Goal: Transaction & Acquisition: Purchase product/service

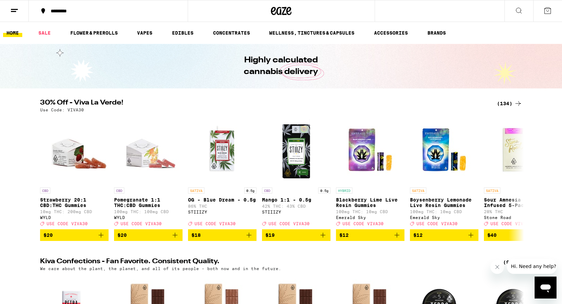
click at [507, 102] on div "(134)" at bounding box center [509, 103] width 25 height 8
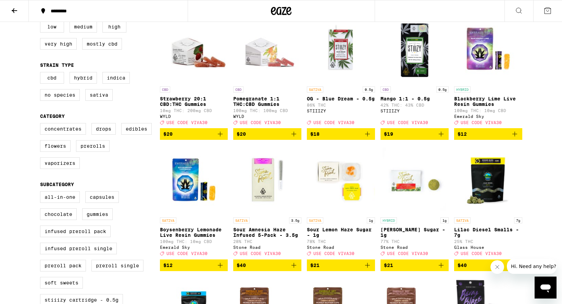
scroll to position [83, 0]
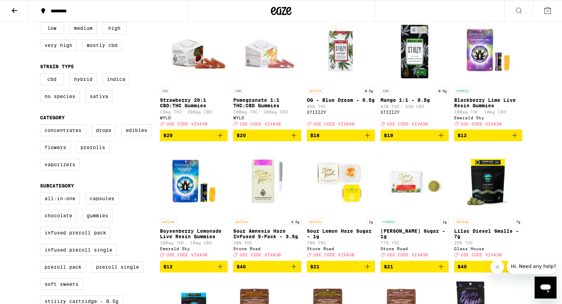
click at [221, 139] on icon "Add to bag" at bounding box center [220, 135] width 8 height 8
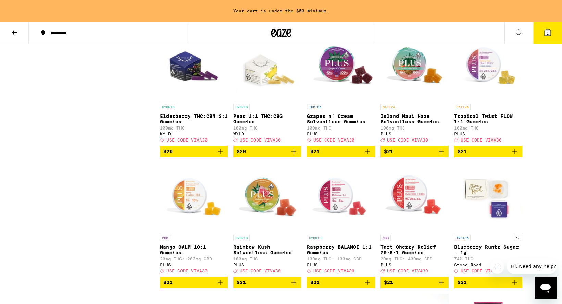
scroll to position [1548, 0]
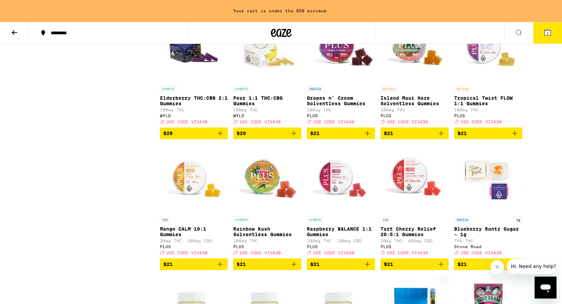
click at [220, 137] on icon "Add to bag" at bounding box center [220, 133] width 8 height 8
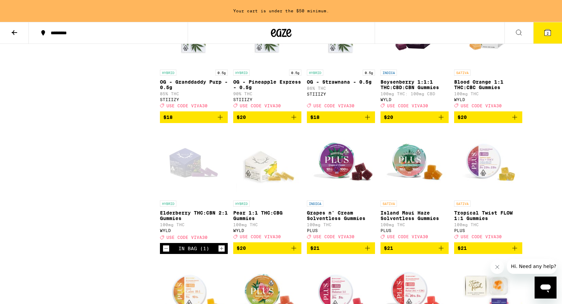
scroll to position [1434, 0]
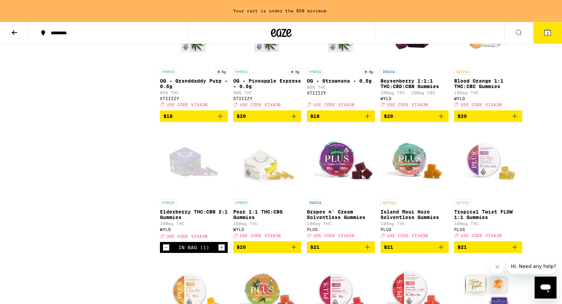
click at [440, 119] on icon "Add to bag" at bounding box center [441, 116] width 5 height 5
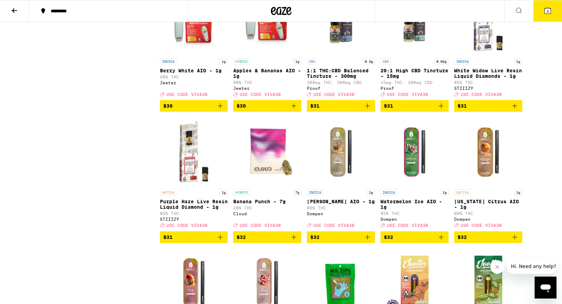
scroll to position [2602, 0]
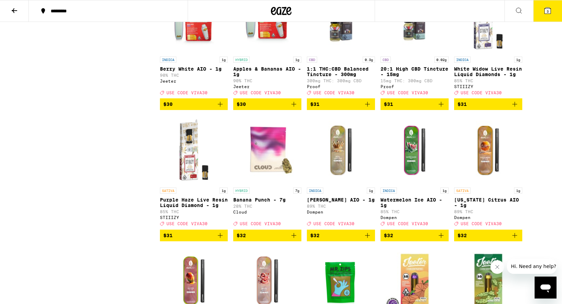
click at [443, 108] on icon "Add to bag" at bounding box center [441, 104] width 8 height 8
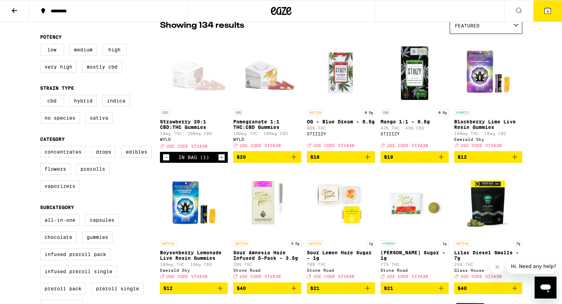
scroll to position [95, 0]
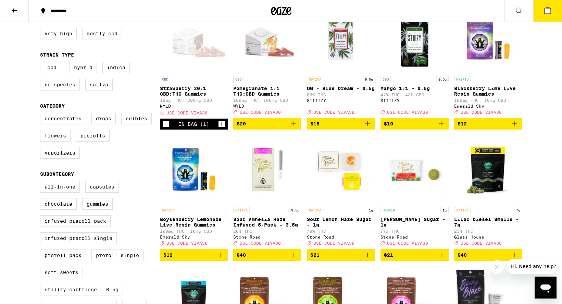
click at [164, 128] on icon "Decrement" at bounding box center [166, 124] width 6 height 8
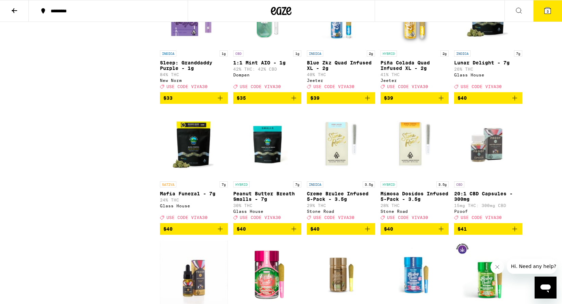
scroll to position [3024, 0]
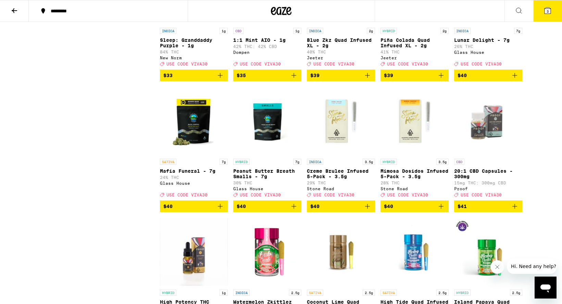
click at [191, 48] on p "Sleep: Granddaddy Purple - 1g" at bounding box center [194, 42] width 68 height 11
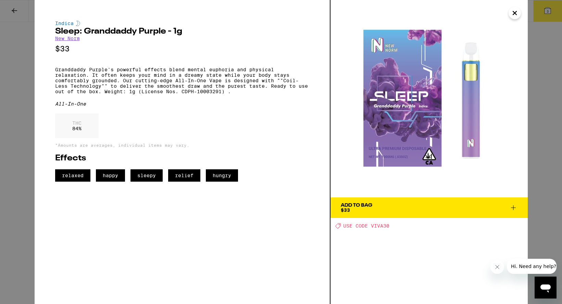
click at [512, 14] on icon "Close" at bounding box center [515, 13] width 8 height 10
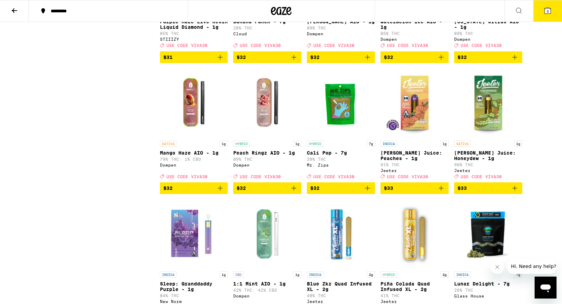
scroll to position [2781, 0]
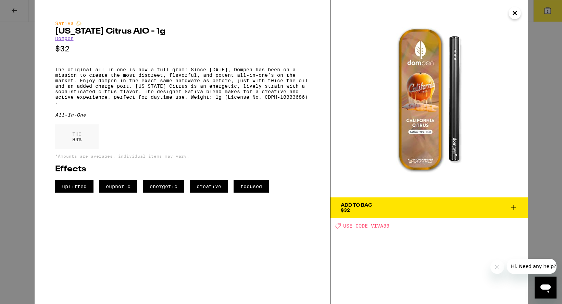
click at [515, 11] on icon "Close" at bounding box center [515, 13] width 8 height 10
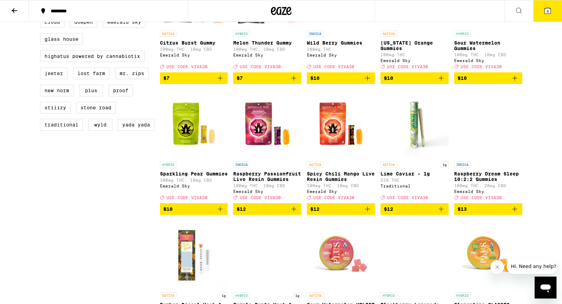
scroll to position [535, 0]
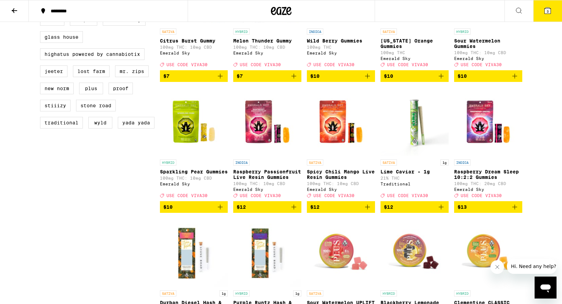
click at [412, 174] on p "Lime Caviar - 1g" at bounding box center [415, 171] width 68 height 5
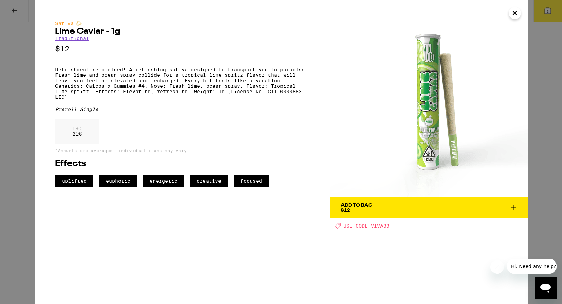
click at [513, 207] on icon at bounding box center [513, 207] width 5 height 5
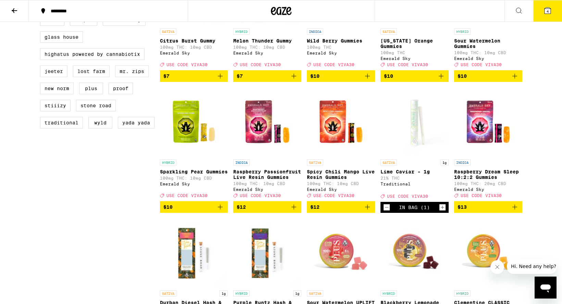
click at [547, 10] on span "4" at bounding box center [548, 11] width 2 height 4
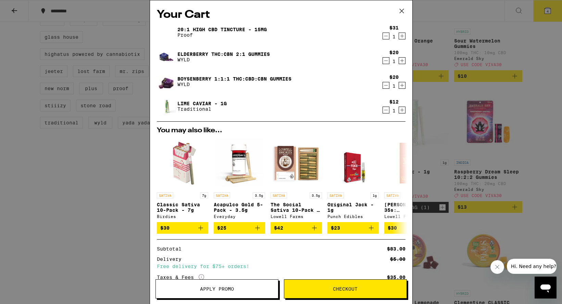
click at [402, 7] on icon at bounding box center [402, 11] width 10 height 10
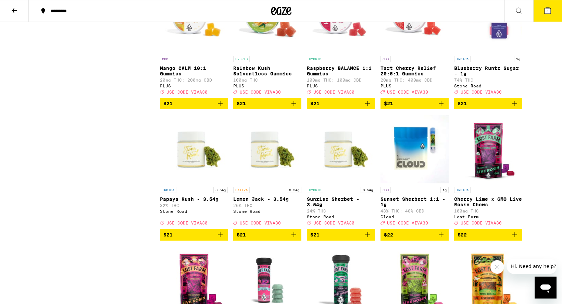
scroll to position [1688, 0]
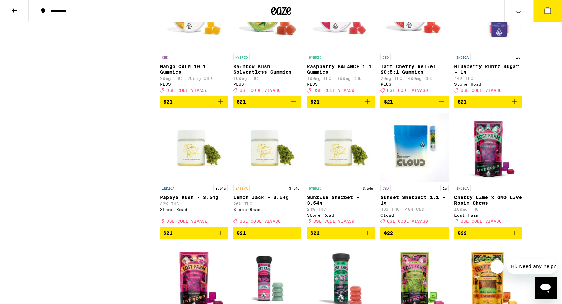
click at [15, 8] on icon at bounding box center [14, 11] width 8 height 8
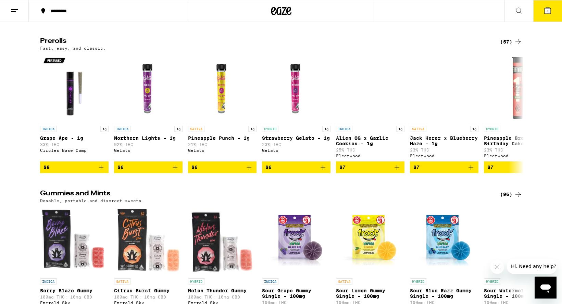
scroll to position [1761, 0]
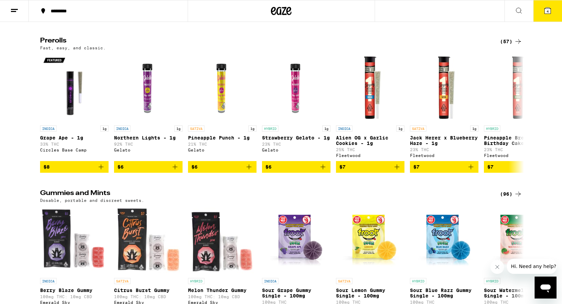
click at [506, 46] on div "(57)" at bounding box center [511, 41] width 22 height 8
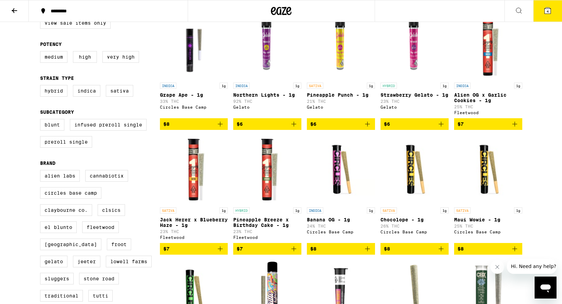
scroll to position [89, 0]
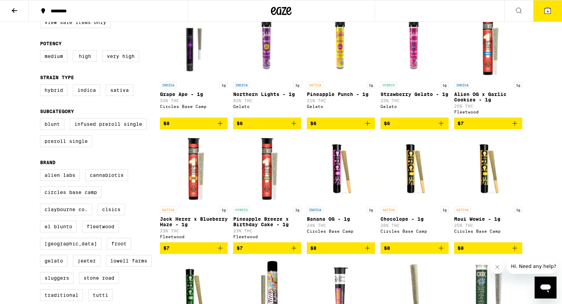
click at [368, 125] on icon "Add to bag" at bounding box center [367, 123] width 5 height 5
click at [550, 12] on icon at bounding box center [548, 11] width 6 height 6
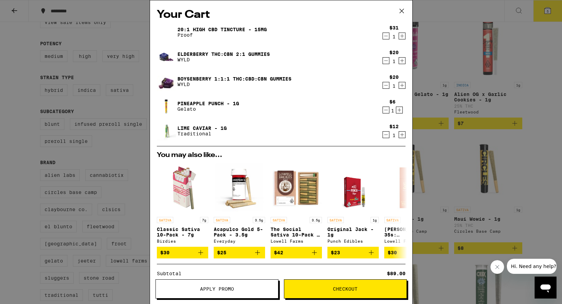
click at [400, 5] on button at bounding box center [401, 11] width 21 height 22
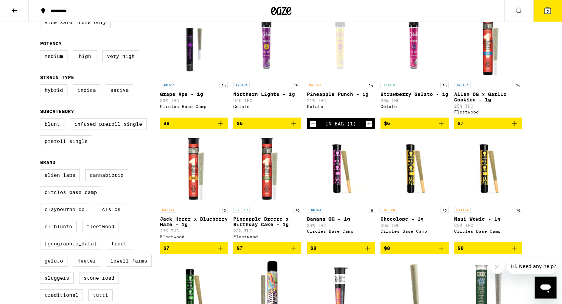
click at [13, 9] on icon at bounding box center [14, 11] width 8 height 8
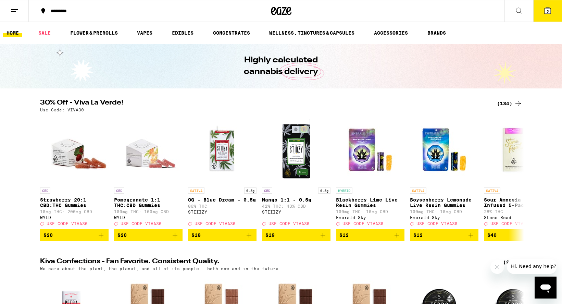
click at [550, 13] on icon at bounding box center [548, 11] width 6 height 6
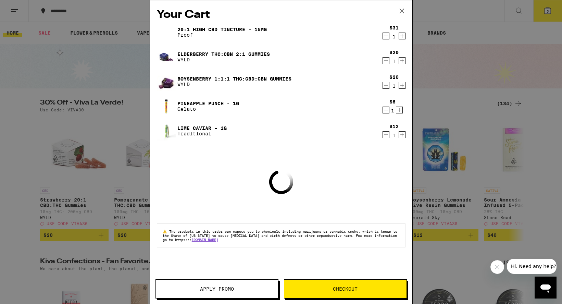
click at [236, 289] on span "Apply Promo" at bounding box center [217, 288] width 122 height 5
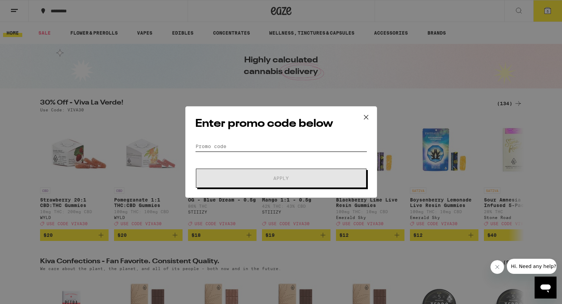
click at [253, 148] on input "Promo Code" at bounding box center [281, 146] width 172 height 10
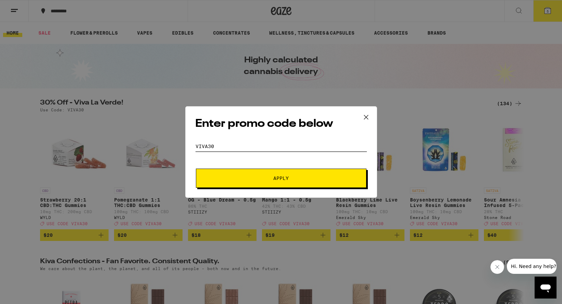
type input "viva30"
click at [291, 181] on button "Apply" at bounding box center [281, 178] width 171 height 19
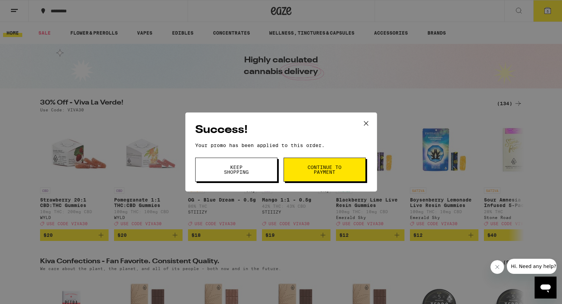
click at [318, 173] on span "Continue to payment" at bounding box center [324, 170] width 35 height 10
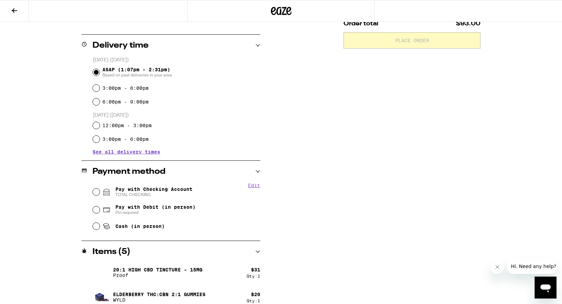
scroll to position [173, 0]
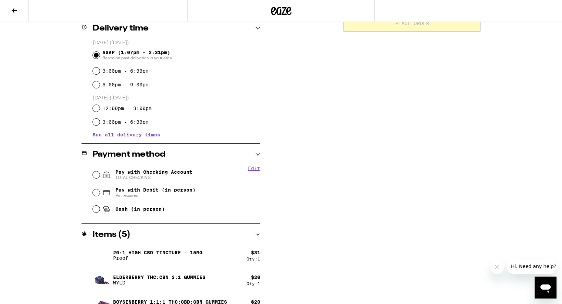
click at [97, 175] on input "Pay with Checking Account TOTAL CHECKING" at bounding box center [96, 174] width 7 height 7
radio input "true"
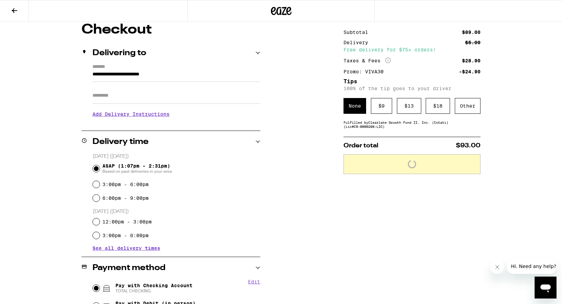
scroll to position [54, 0]
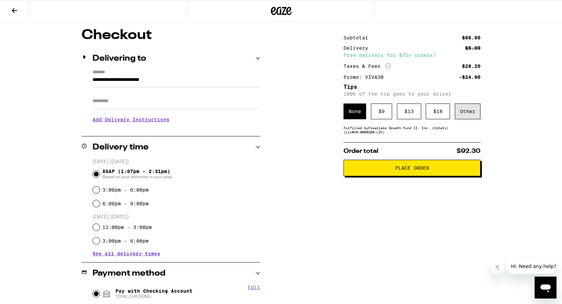
click at [471, 115] on div "Other" at bounding box center [468, 111] width 26 height 16
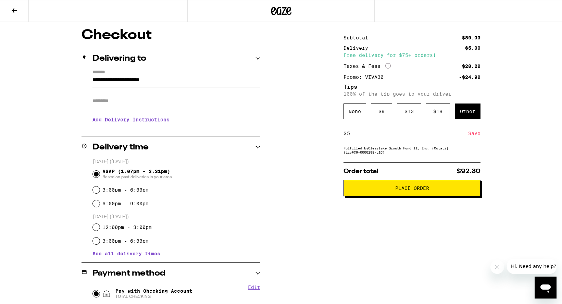
type input "5"
click at [475, 135] on div "Save" at bounding box center [474, 133] width 12 height 15
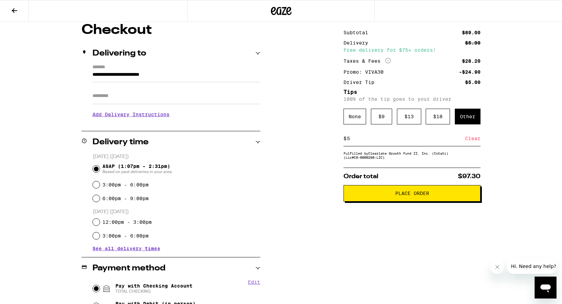
scroll to position [63, 0]
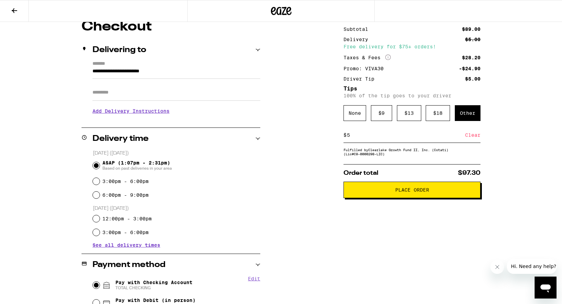
click at [422, 192] on span "Place Order" at bounding box center [412, 189] width 34 height 5
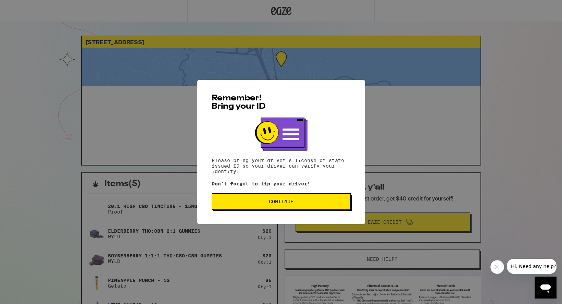
click at [286, 202] on span "Continue" at bounding box center [281, 201] width 25 height 5
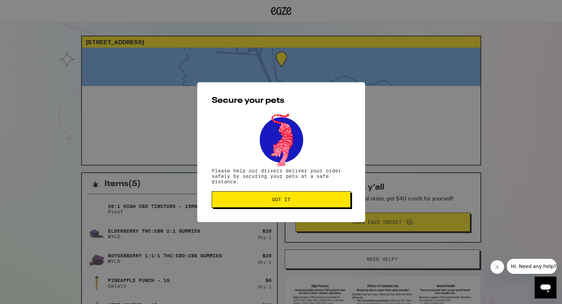
click at [286, 202] on span "Got it" at bounding box center [281, 199] width 18 height 5
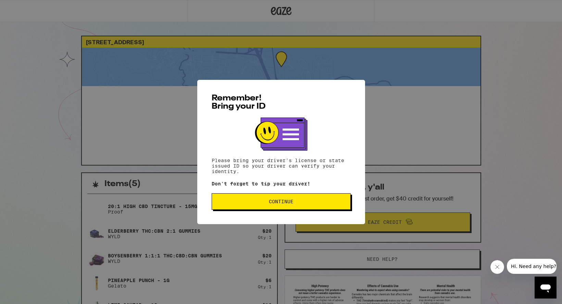
click at [280, 202] on span "Continue" at bounding box center [281, 201] width 25 height 5
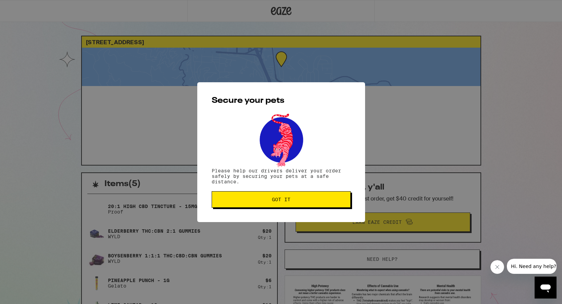
click at [280, 202] on span "Got it" at bounding box center [281, 199] width 18 height 5
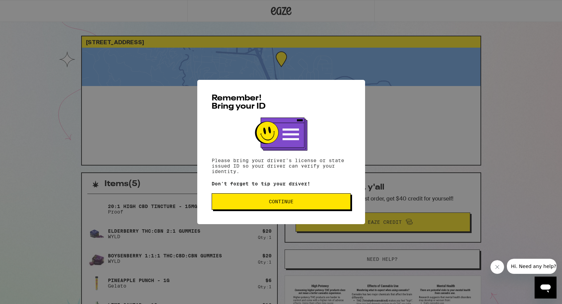
click at [281, 204] on span "Continue" at bounding box center [281, 201] width 25 height 5
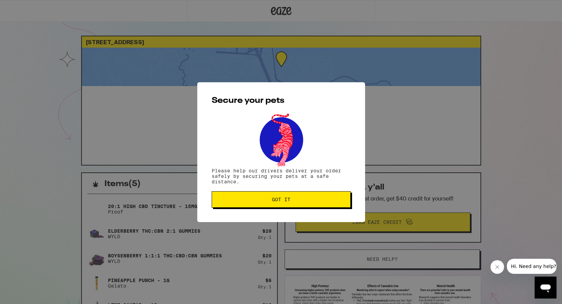
click at [311, 202] on span "Got it" at bounding box center [281, 199] width 127 height 5
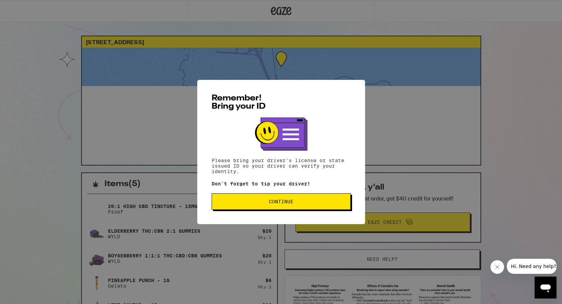
click at [300, 208] on button "Continue" at bounding box center [281, 201] width 139 height 16
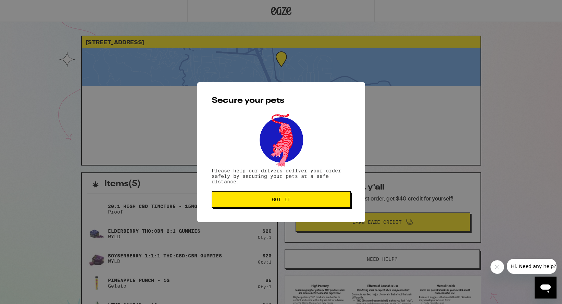
click at [319, 203] on button "Got it" at bounding box center [281, 199] width 139 height 16
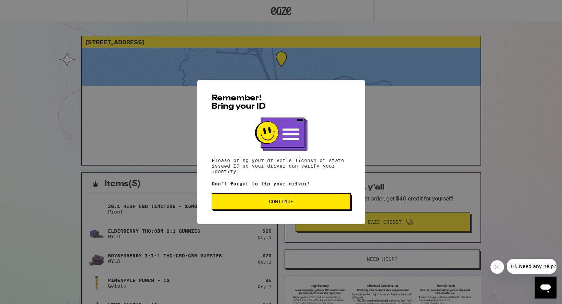
click at [317, 198] on button "Continue" at bounding box center [281, 201] width 139 height 16
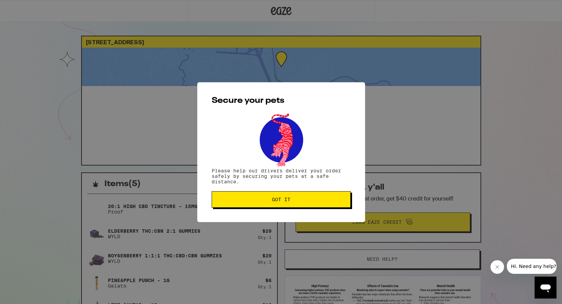
click at [314, 203] on button "Got it" at bounding box center [281, 199] width 139 height 16
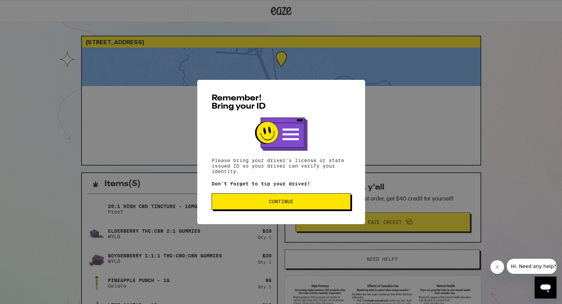
click at [297, 206] on button "Continue" at bounding box center [281, 201] width 139 height 16
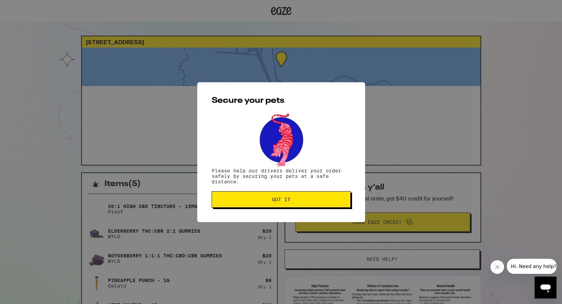
click at [309, 202] on span "Got it" at bounding box center [281, 199] width 127 height 5
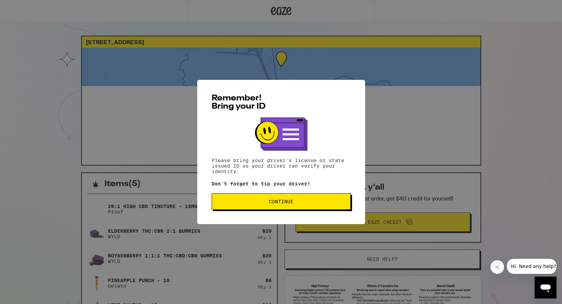
click at [295, 204] on span "Continue" at bounding box center [281, 201] width 127 height 5
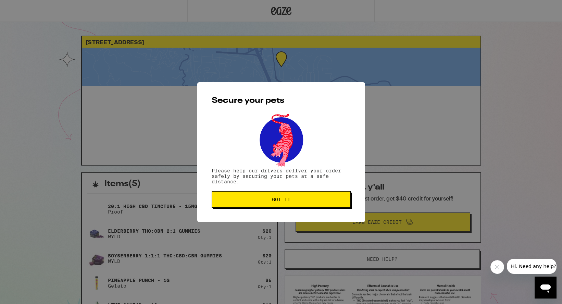
click at [293, 204] on button "Got it" at bounding box center [281, 199] width 139 height 16
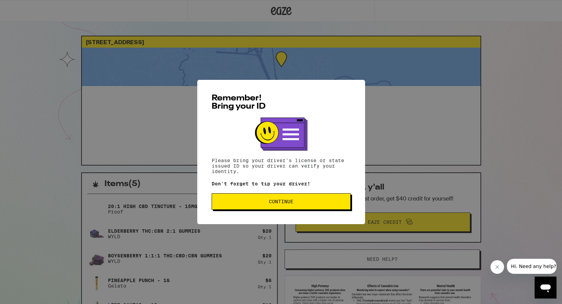
click at [285, 203] on span "Continue" at bounding box center [281, 201] width 25 height 5
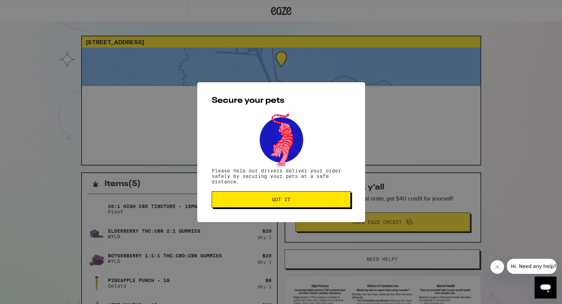
click at [285, 202] on span "Got it" at bounding box center [281, 199] width 18 height 5
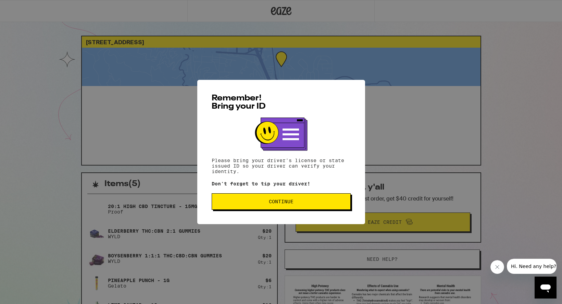
click at [300, 210] on button "Continue" at bounding box center [281, 201] width 139 height 16
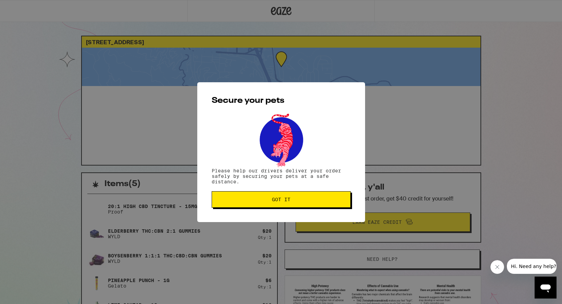
click at [310, 199] on span "Got it" at bounding box center [281, 199] width 127 height 5
